Goal: Transaction & Acquisition: Book appointment/travel/reservation

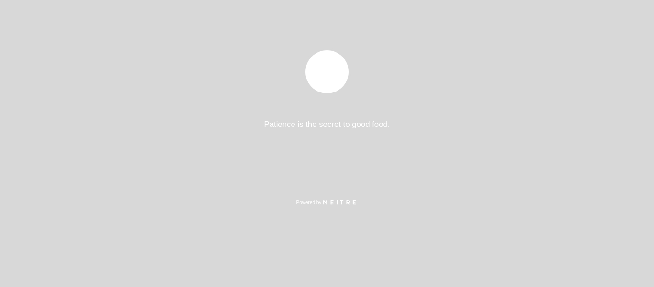
select select "pt"
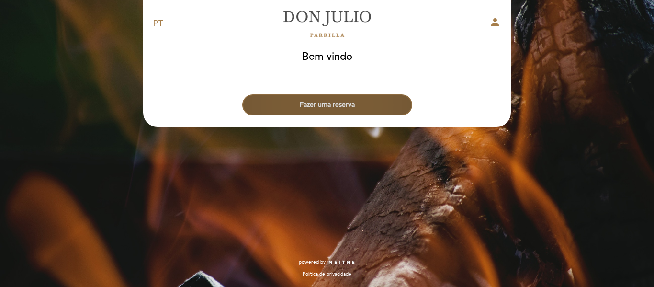
click at [353, 106] on button "Fazer uma reserva" at bounding box center [327, 104] width 170 height 21
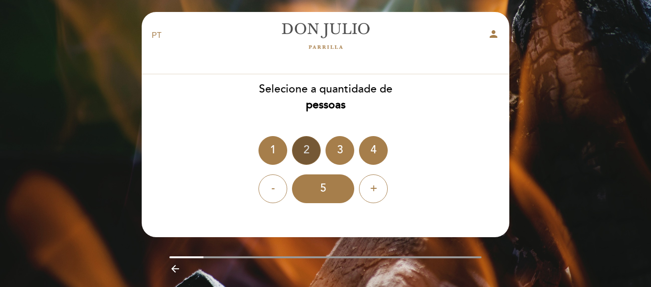
click at [303, 154] on div "2" at bounding box center [306, 150] width 29 height 29
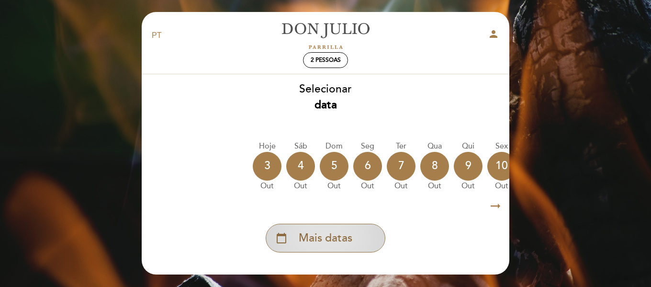
click at [332, 251] on div "calendar_today Mais datas" at bounding box center [326, 238] width 120 height 29
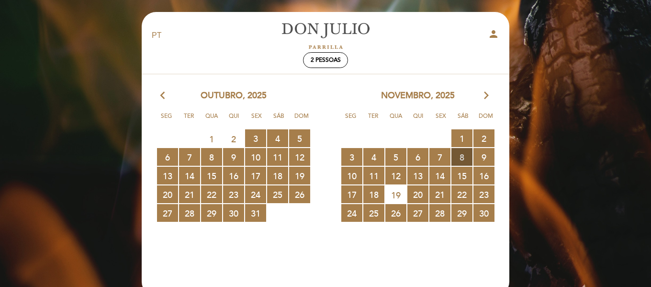
click at [464, 155] on span "8 RESERVAS DISPONÍVEIS" at bounding box center [462, 157] width 21 height 18
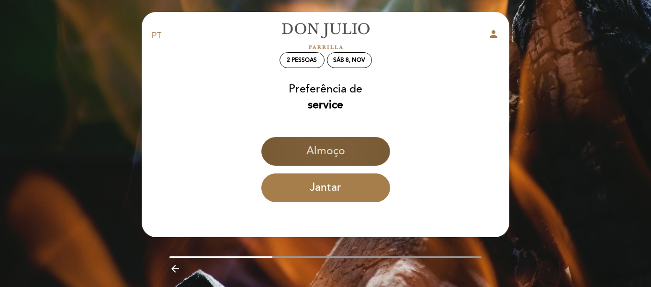
click at [340, 153] on button "Almoço" at bounding box center [326, 151] width 129 height 29
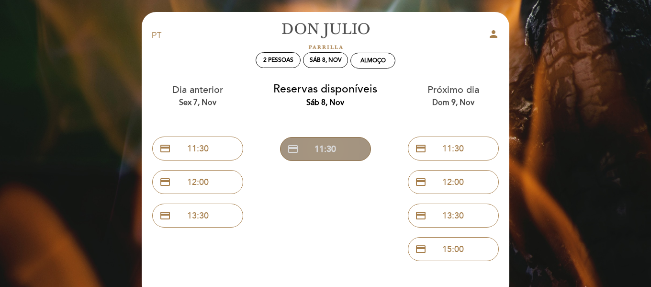
click at [339, 147] on button "credit_card 11:30" at bounding box center [325, 149] width 91 height 24
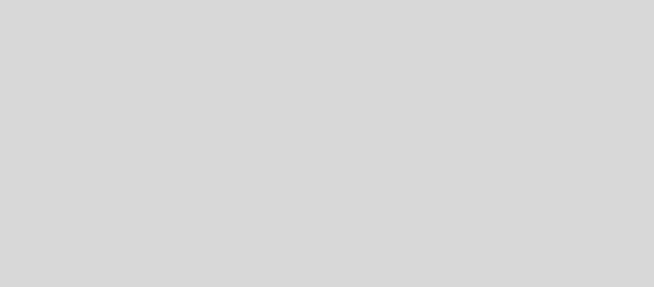
select select "pt"
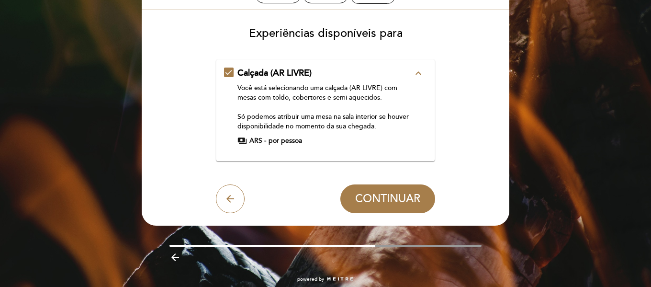
scroll to position [82, 0]
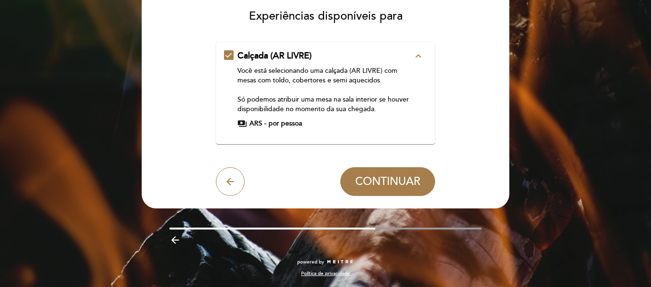
click at [254, 123] on span "ARS -" at bounding box center [258, 124] width 17 height 10
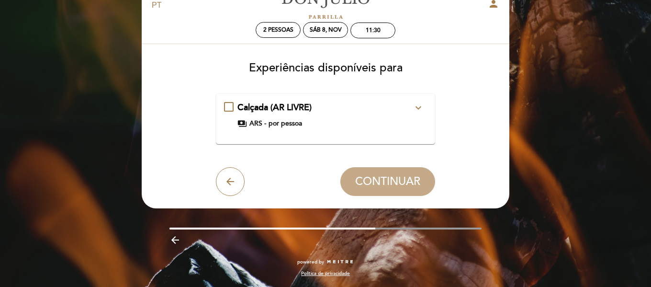
click at [421, 109] on icon "expand_more" at bounding box center [418, 107] width 11 height 11
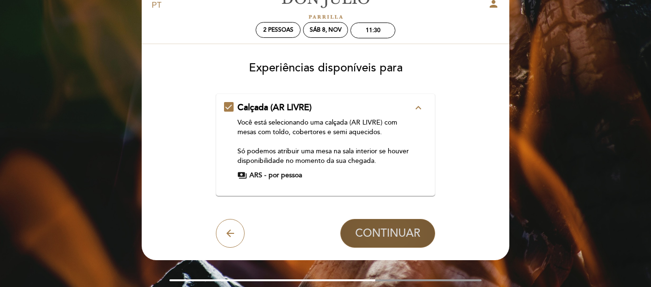
click at [404, 230] on span "CONTINUAR" at bounding box center [387, 233] width 65 height 13
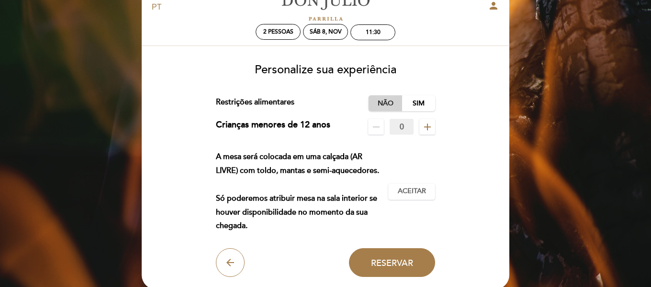
click at [381, 106] on label "Não" at bounding box center [386, 103] width 34 height 16
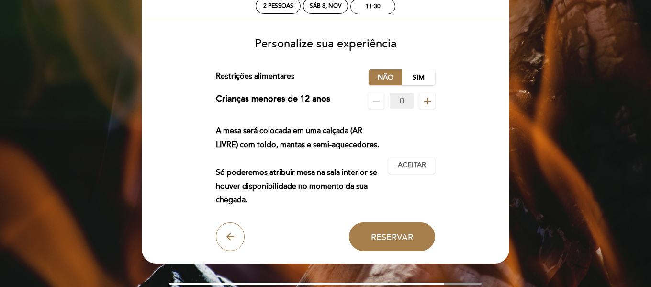
scroll to position [76, 0]
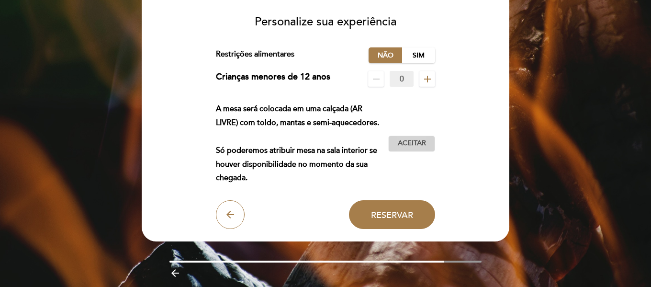
click at [416, 146] on span "Aceitar" at bounding box center [412, 143] width 28 height 10
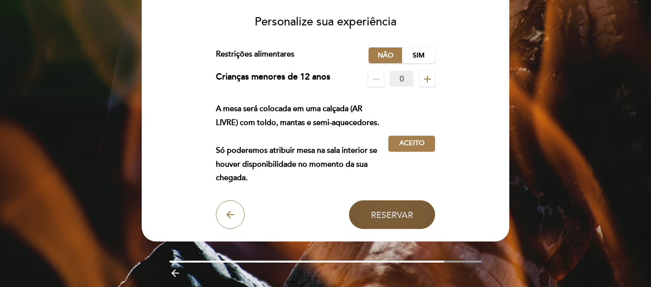
click at [402, 214] on span "Reservar" at bounding box center [392, 214] width 42 height 11
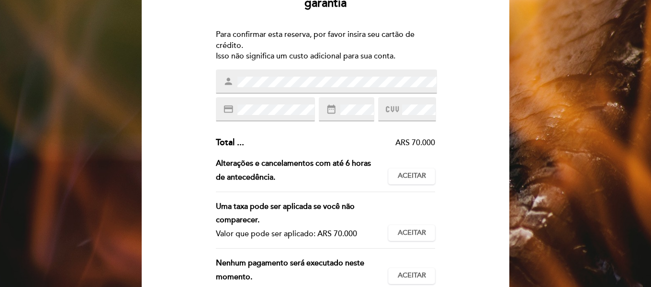
scroll to position [96, 0]
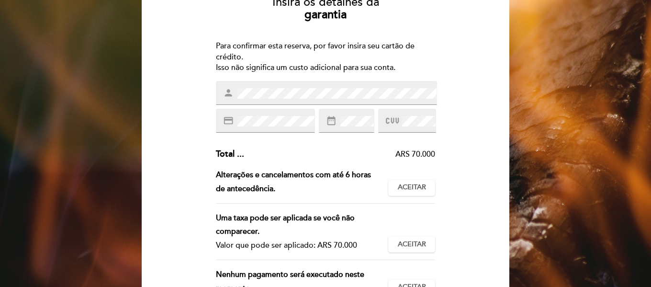
click at [392, 118] on icon at bounding box center [392, 121] width 13 height 16
click at [416, 186] on span "Aceitar" at bounding box center [412, 187] width 28 height 10
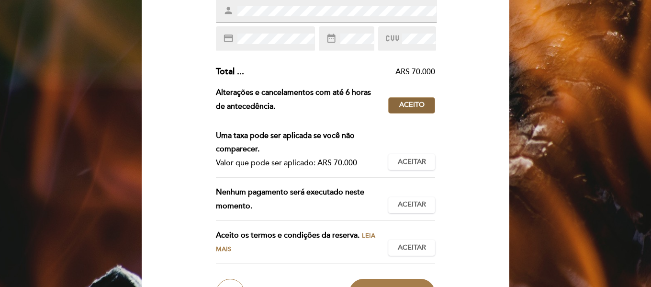
scroll to position [192, 0]
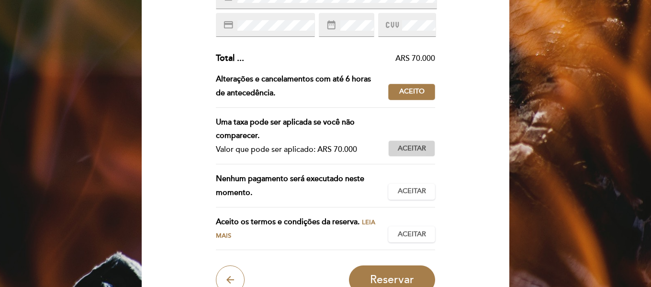
click at [416, 150] on span "Aceitar" at bounding box center [412, 149] width 28 height 10
click at [429, 192] on button "Aceitar Aceito" at bounding box center [411, 191] width 47 height 16
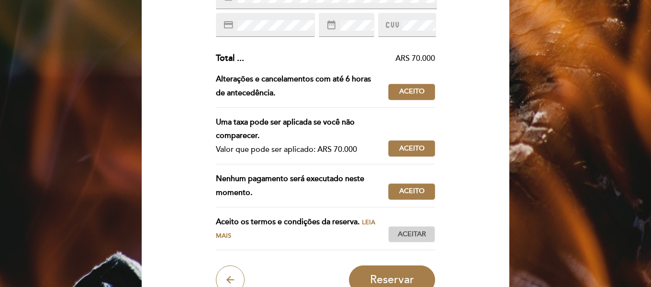
click at [408, 233] on span "Aceitar" at bounding box center [412, 234] width 28 height 10
click at [372, 219] on span "Leia mais" at bounding box center [296, 229] width 160 height 22
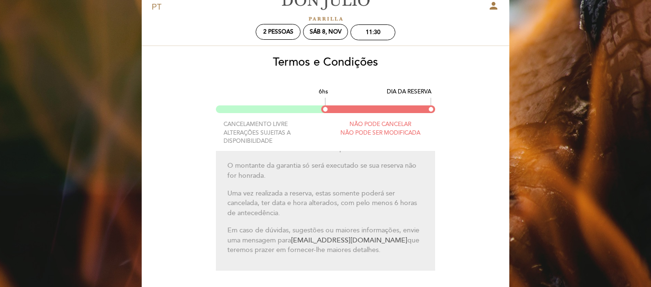
scroll to position [124, 0]
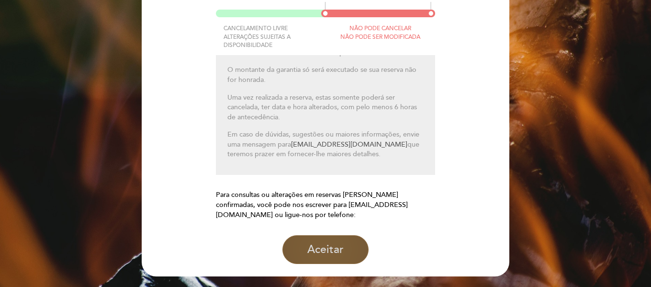
click at [339, 248] on button "Aceitar" at bounding box center [326, 249] width 86 height 29
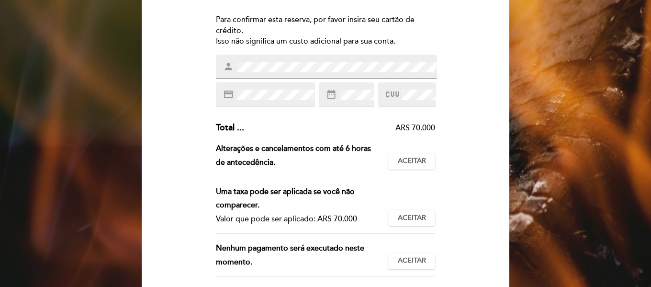
scroll to position [96, 0]
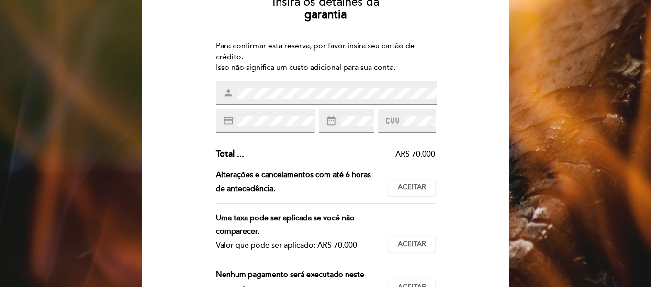
click at [259, 113] on div "credit_card" at bounding box center [265, 121] width 99 height 24
click at [401, 121] on span at bounding box center [417, 120] width 35 height 11
click at [407, 189] on span "Aceitar" at bounding box center [412, 187] width 28 height 10
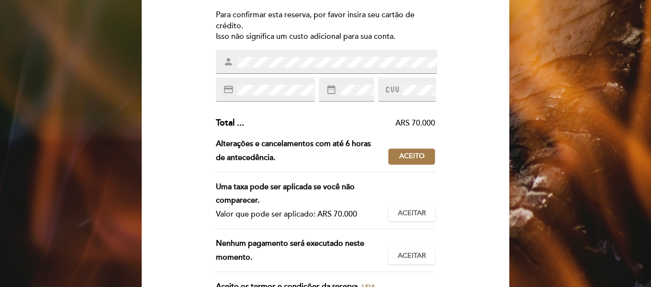
scroll to position [144, 0]
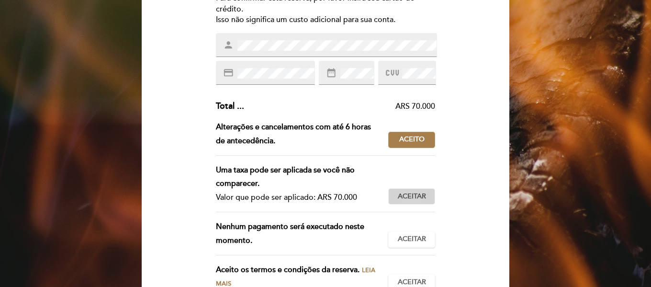
click at [392, 193] on button "Aceitar Aceito" at bounding box center [411, 196] width 47 height 16
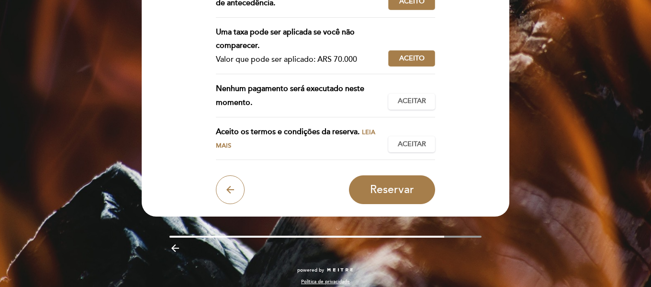
scroll to position [287, 0]
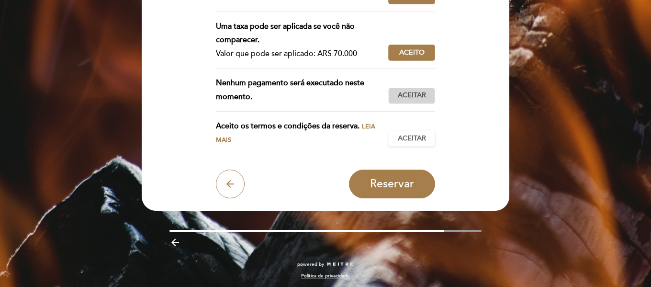
click at [415, 94] on span "Aceitar" at bounding box center [412, 96] width 28 height 10
click at [406, 140] on span "Aceitar" at bounding box center [412, 139] width 28 height 10
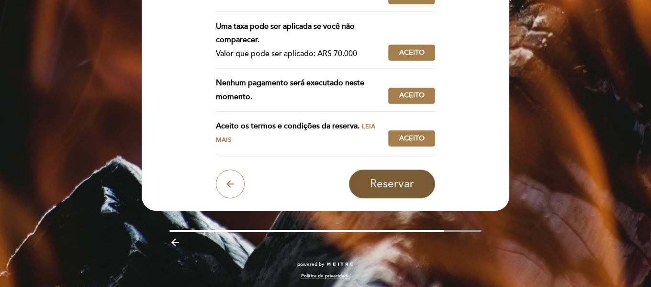
click at [391, 178] on span "Reservar" at bounding box center [392, 183] width 44 height 13
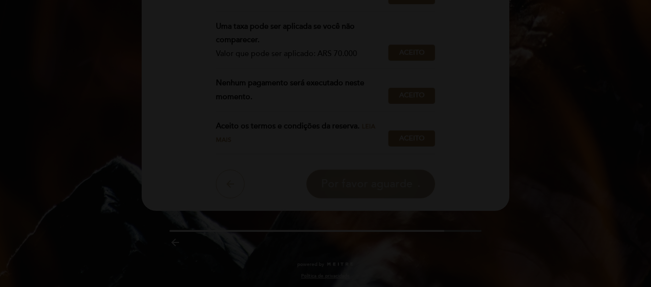
scroll to position [0, 0]
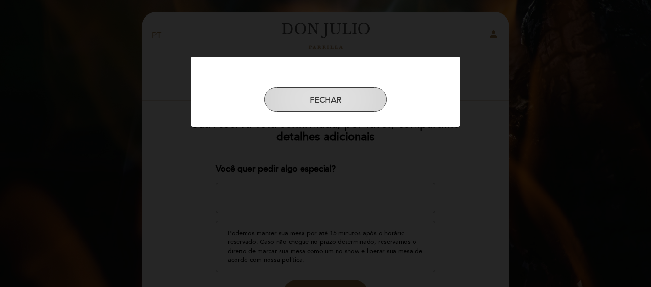
click at [345, 99] on button "FECHAR" at bounding box center [325, 99] width 123 height 25
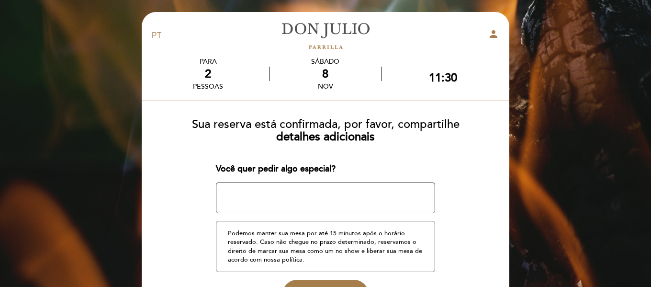
click at [264, 139] on button "FECHAR" at bounding box center [325, 151] width 123 height 25
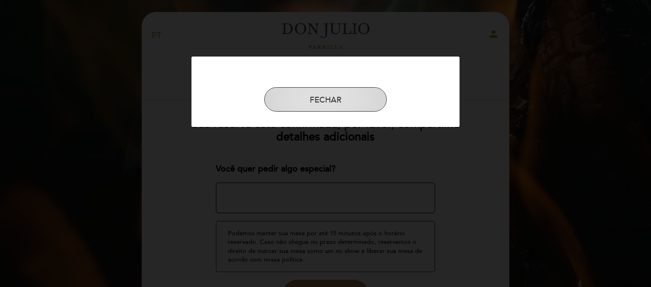
click at [352, 97] on button "FECHAR" at bounding box center [325, 99] width 123 height 25
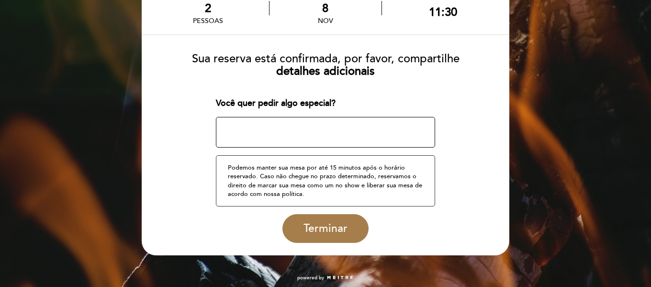
scroll to position [81, 0]
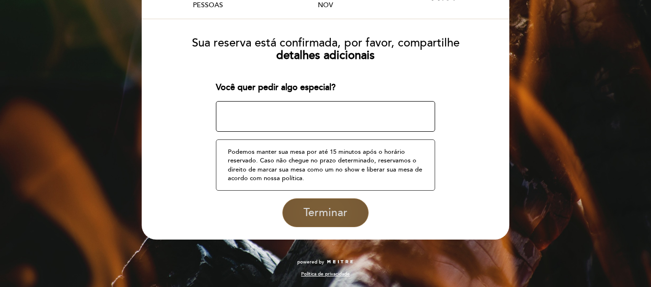
click at [330, 211] on span "Terminar" at bounding box center [326, 212] width 44 height 13
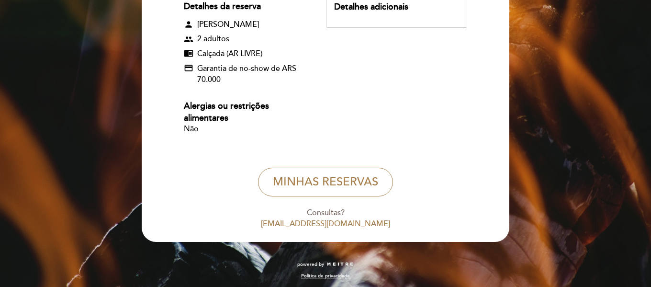
scroll to position [159, 0]
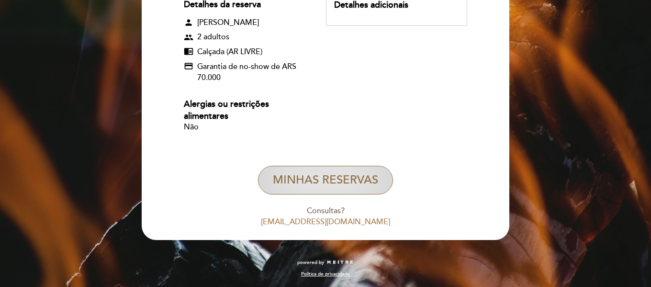
click at [370, 180] on button "MINHAS RESERVAS" at bounding box center [325, 180] width 135 height 29
select select "pt"
